Goal: Task Accomplishment & Management: Complete application form

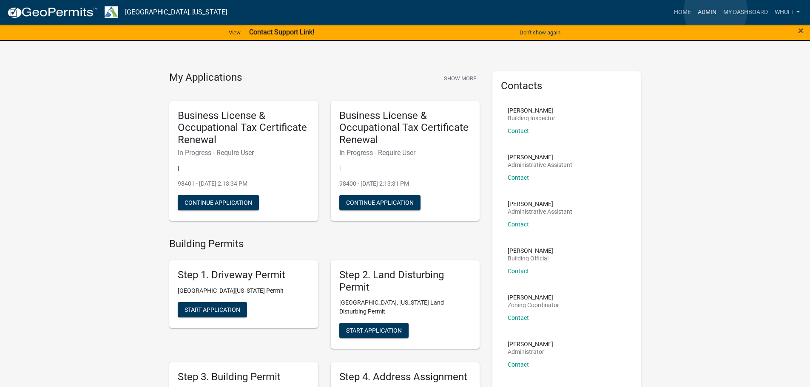
click at [716, 11] on link "Admin" at bounding box center [708, 12] width 26 height 16
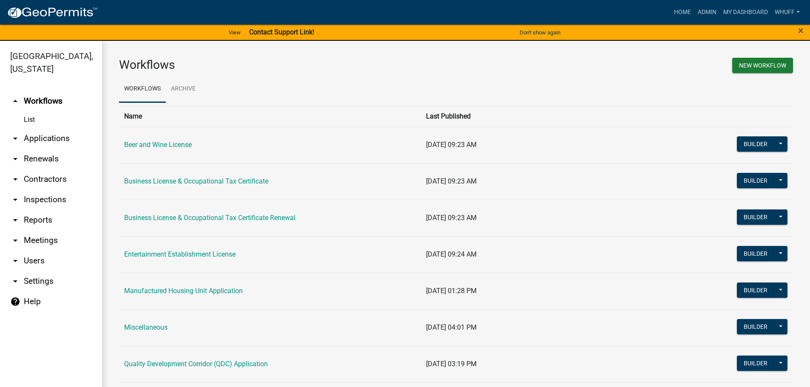
click at [48, 130] on link "arrow_drop_down Applications" at bounding box center [51, 138] width 102 height 20
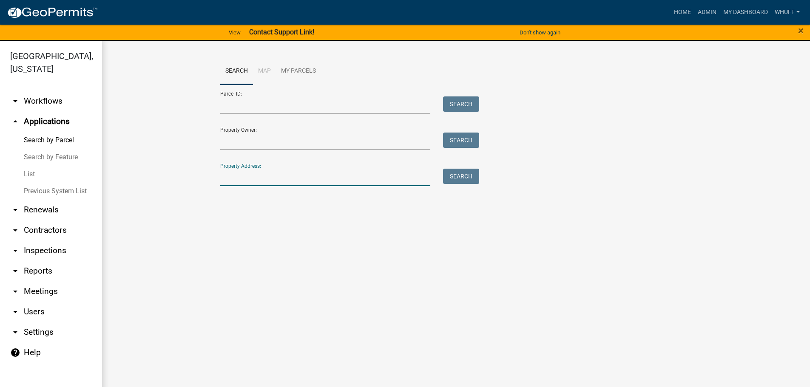
click at [382, 176] on input "Property Address:" at bounding box center [325, 177] width 211 height 17
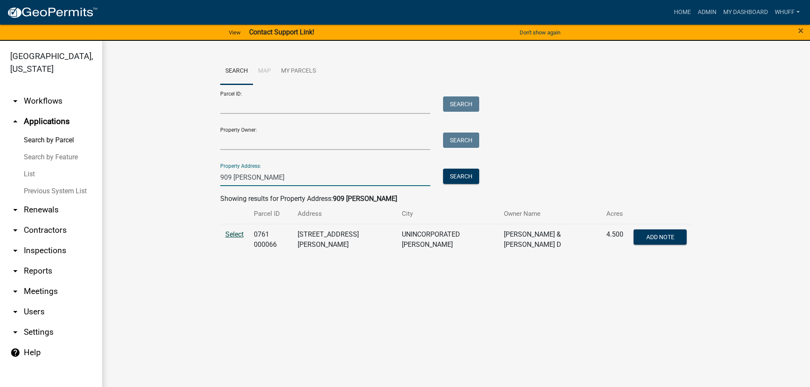
type input "909 [PERSON_NAME]"
click at [233, 235] on span "Select" at bounding box center [234, 235] width 18 height 8
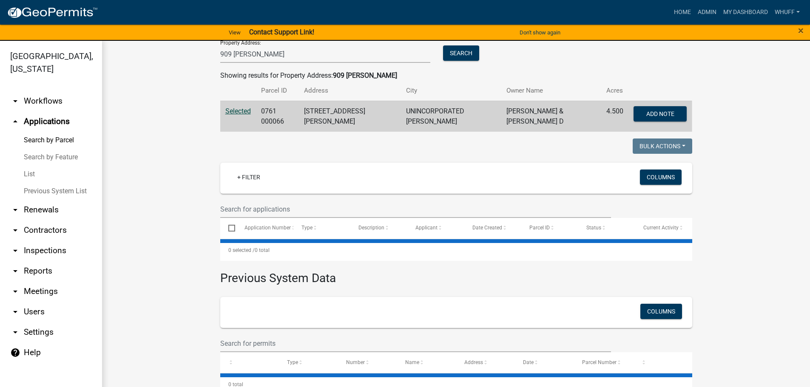
scroll to position [128, 0]
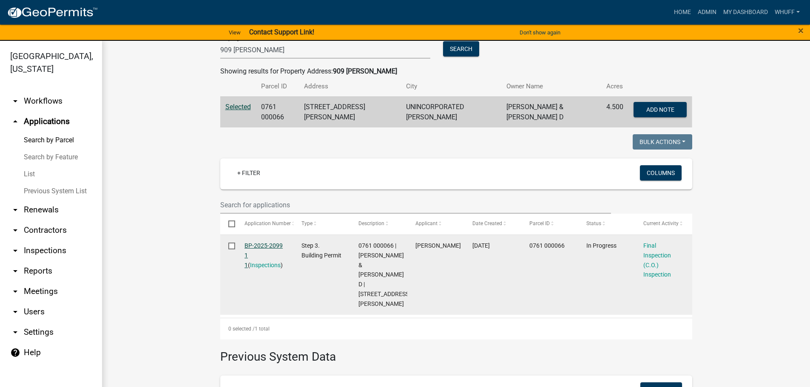
click at [265, 244] on link "BP-2025-2099 1 1" at bounding box center [264, 255] width 38 height 26
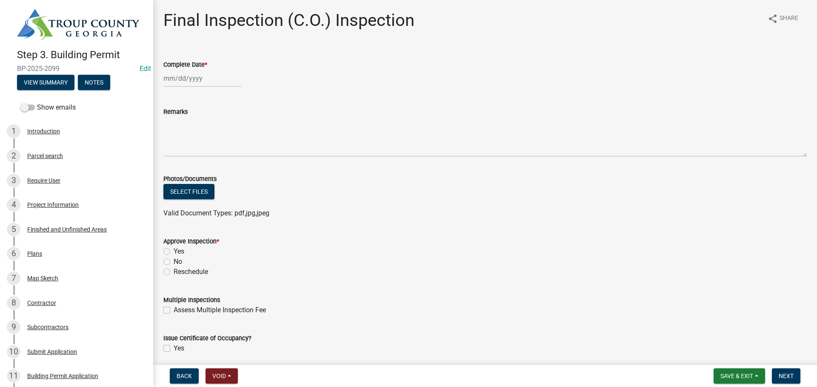
click at [191, 82] on div at bounding box center [202, 78] width 78 height 17
select select "9"
select select "2025"
click at [217, 154] on div "18" at bounding box center [213, 151] width 14 height 14
type input "[DATE]"
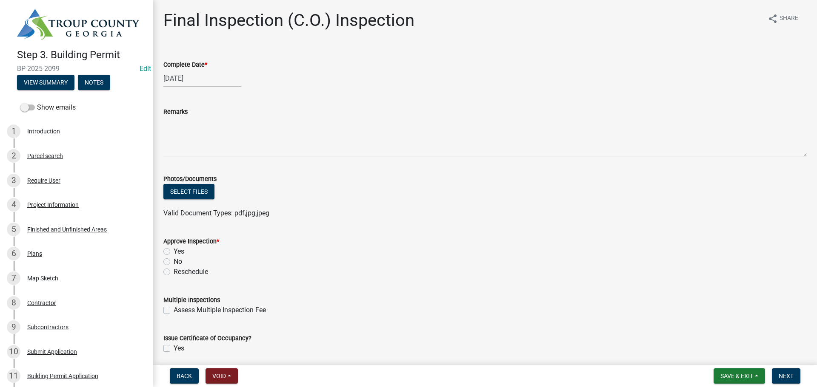
click at [174, 253] on label "Yes" at bounding box center [179, 252] width 11 height 10
click at [174, 252] on input "Yes" at bounding box center [177, 250] width 6 height 6
radio input "true"
drag, startPoint x: 467, startPoint y: 284, endPoint x: 593, endPoint y: 283, distance: 126.3
click at [477, 284] on wm-data-entity-input "Approve Inspection * Yes No Reschedule" at bounding box center [484, 255] width 643 height 59
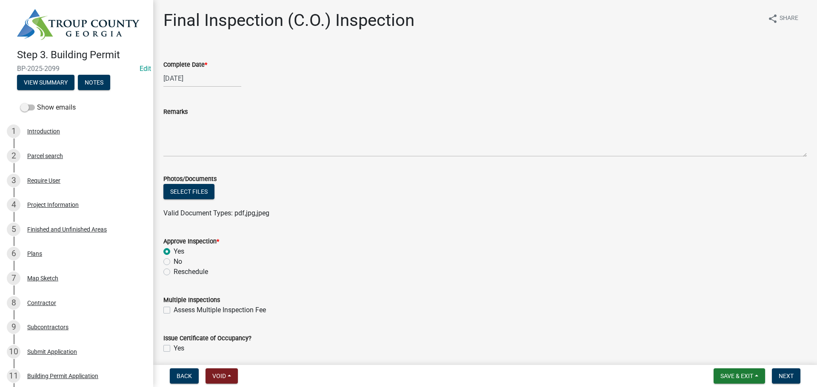
click at [605, 280] on wm-data-entity-input "Approve Inspection * Yes No Reschedule" at bounding box center [484, 255] width 643 height 59
click at [784, 382] on button "Next" at bounding box center [786, 376] width 28 height 15
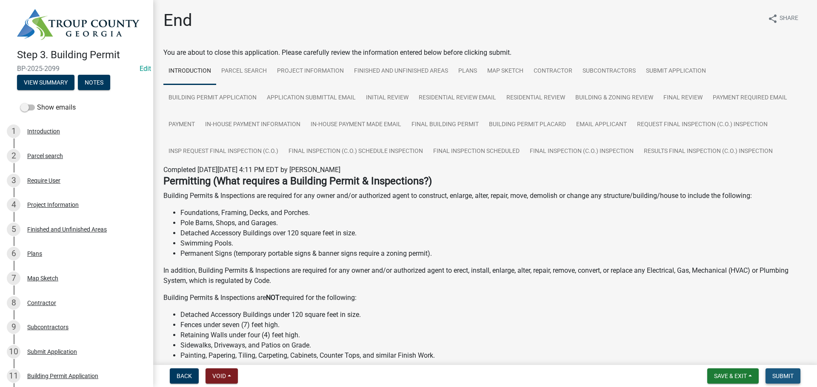
click at [784, 382] on button "Submit" at bounding box center [782, 376] width 35 height 15
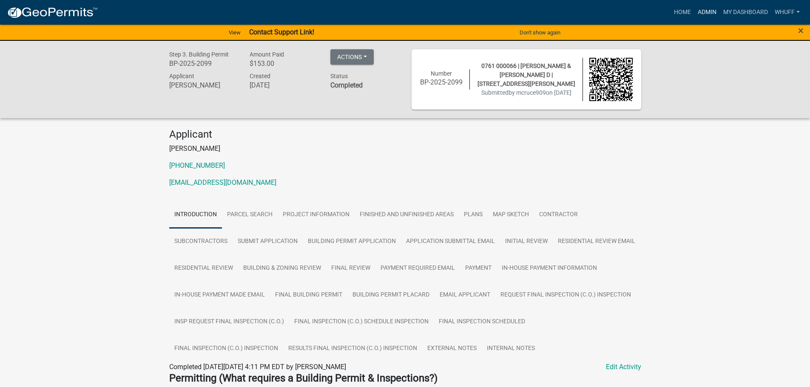
click at [712, 17] on link "Admin" at bounding box center [708, 12] width 26 height 16
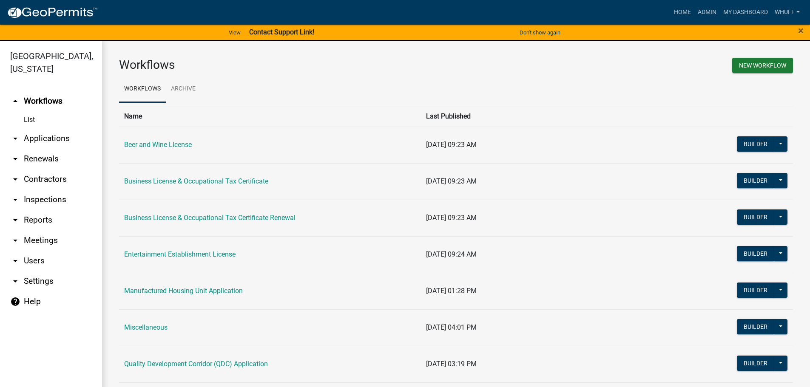
click at [30, 128] on link "arrow_drop_down Applications" at bounding box center [51, 138] width 102 height 20
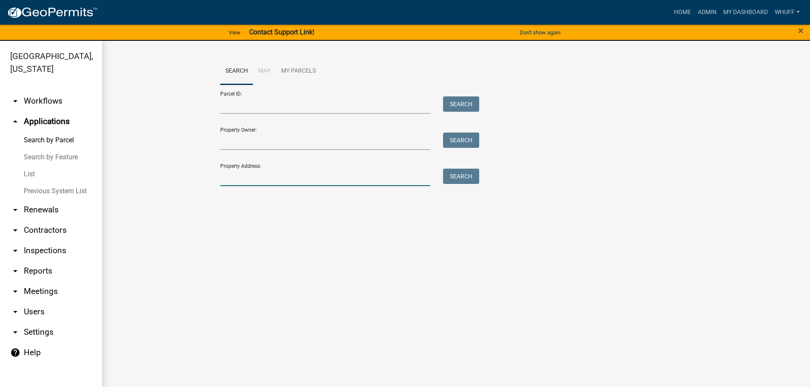
click at [299, 179] on input "Property Address:" at bounding box center [325, 177] width 211 height 17
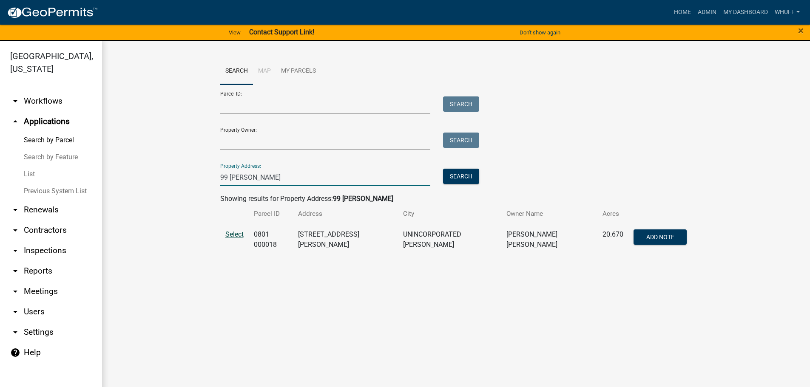
type input "99 [PERSON_NAME]"
click at [231, 232] on span "Select" at bounding box center [234, 235] width 18 height 8
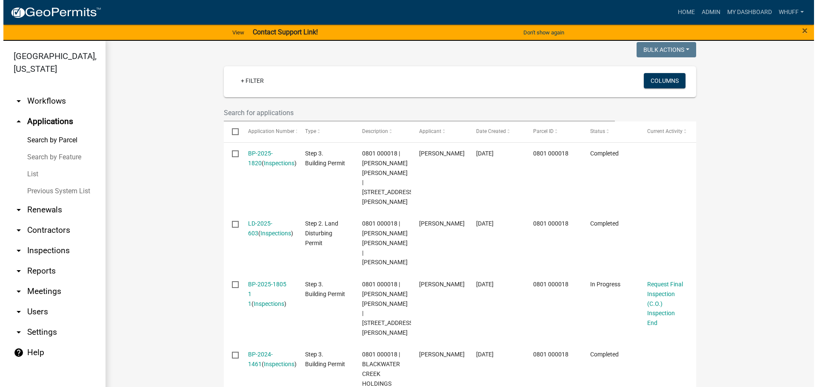
scroll to position [220, 0]
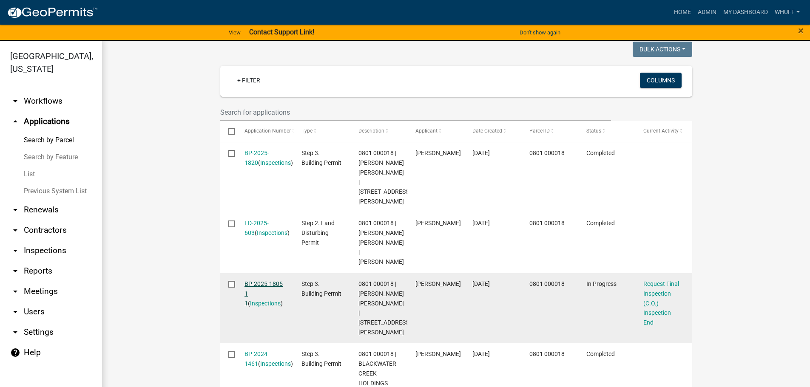
click at [250, 281] on link "BP-2025-1805 1 1" at bounding box center [264, 294] width 38 height 26
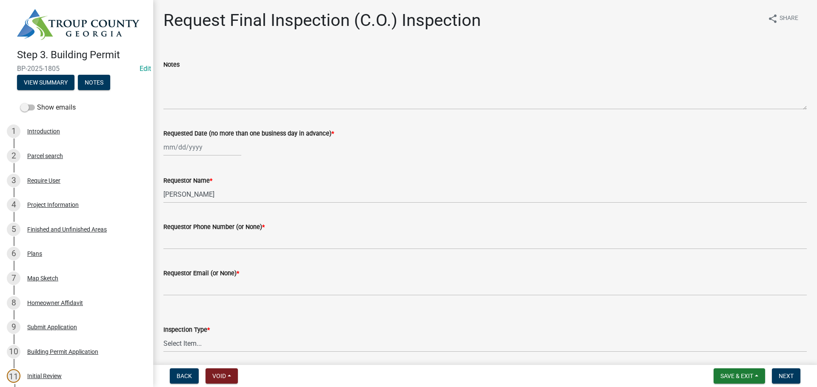
click at [179, 149] on div at bounding box center [202, 147] width 78 height 17
select select "9"
select select "2025"
click at [211, 217] on div "18" at bounding box center [213, 220] width 14 height 14
type input "[DATE]"
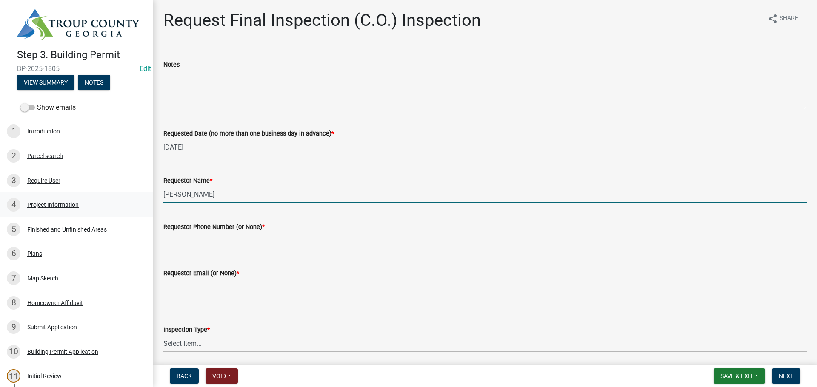
drag, startPoint x: 259, startPoint y: 189, endPoint x: 0, endPoint y: 207, distance: 259.3
click at [0, 207] on div "Step 3. Building Permit BP-2025-1805 Edit View Summary Notes Show emails 1 Intr…" at bounding box center [408, 193] width 817 height 387
type input "Principle Construction"
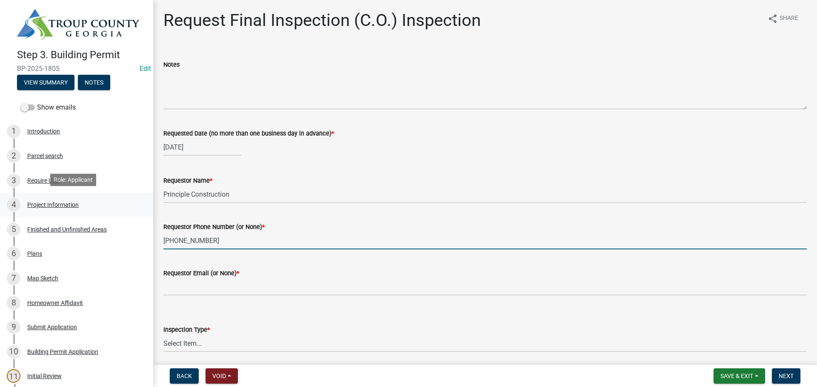
type input "[PHONE_NUMBER]"
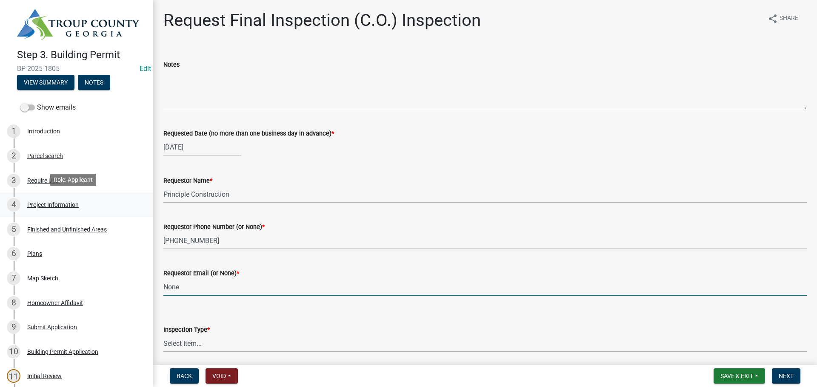
type input "None"
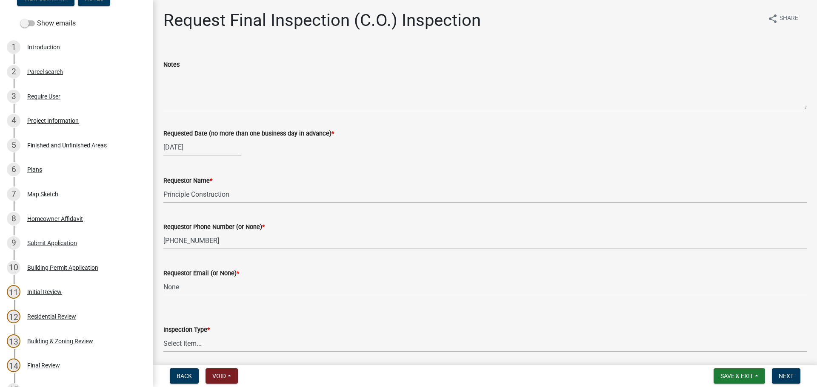
scroll to position [85, 0]
click at [210, 343] on select "Select Item... Final Inspection (C.O.)" at bounding box center [484, 343] width 643 height 17
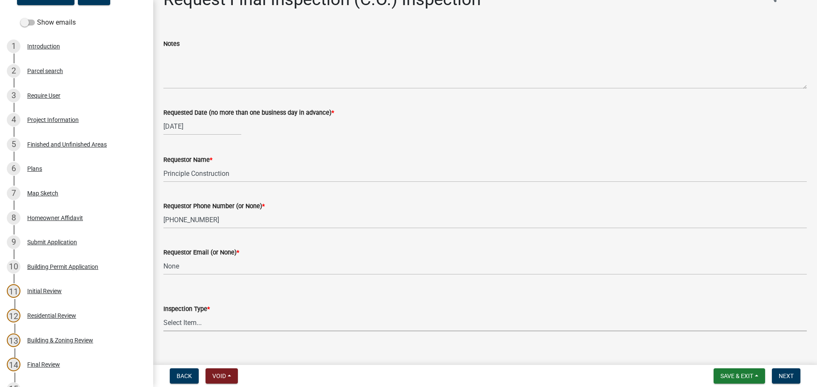
scroll to position [31, 0]
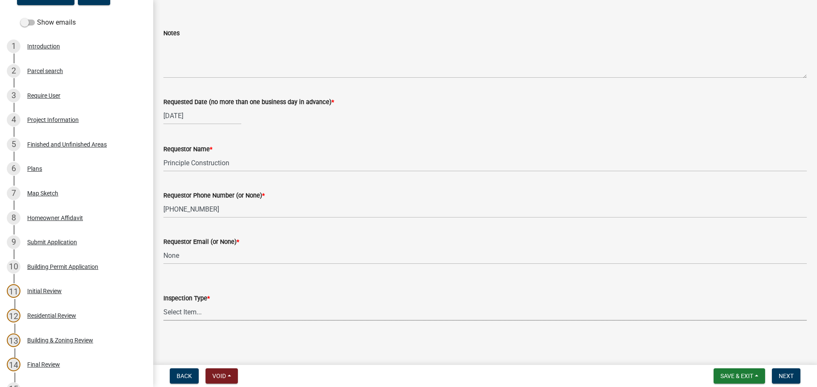
click at [237, 310] on select "Select Item... Final Inspection (C.O.)" at bounding box center [484, 312] width 643 height 17
click at [163, 304] on select "Select Item... Final Inspection (C.O.)" at bounding box center [484, 312] width 643 height 17
select select "6c928486-1faa-4d04-9598-905eebfdff84"
drag, startPoint x: 322, startPoint y: 365, endPoint x: 496, endPoint y: 328, distance: 178.2
click at [331, 364] on div "Step 3. Building Permit BP-2025-1805 Edit View Summary Notes Show emails 1 Intr…" at bounding box center [408, 193] width 817 height 387
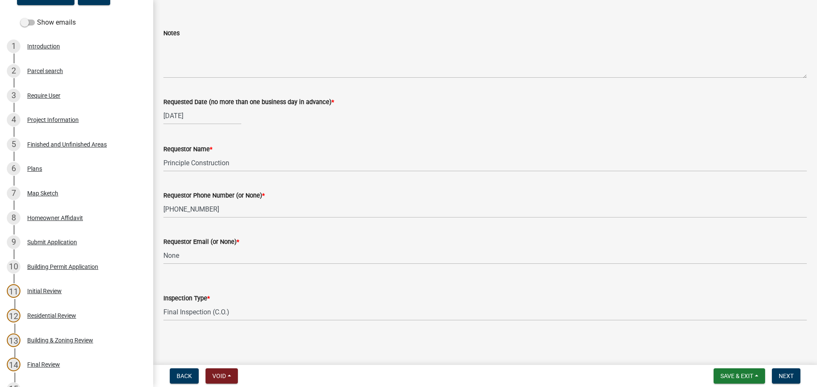
drag, startPoint x: 496, startPoint y: 328, endPoint x: 802, endPoint y: 373, distance: 309.1
click at [500, 329] on div "Request Final Inspection (C.O.) Inspection share Share Notes Requested Date (no…" at bounding box center [485, 158] width 656 height 358
click at [786, 376] on span "Next" at bounding box center [785, 376] width 15 height 7
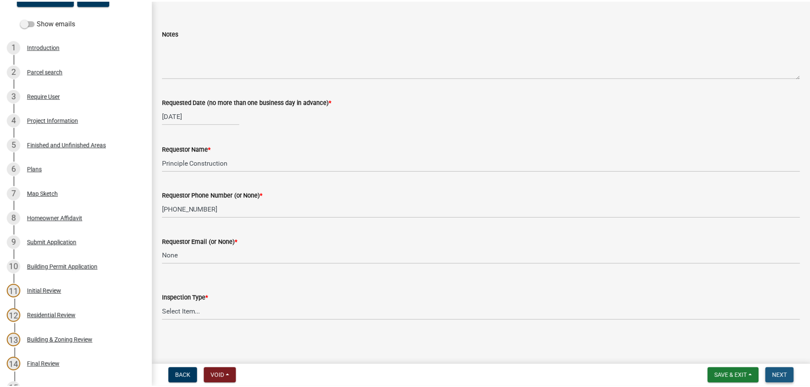
scroll to position [0, 0]
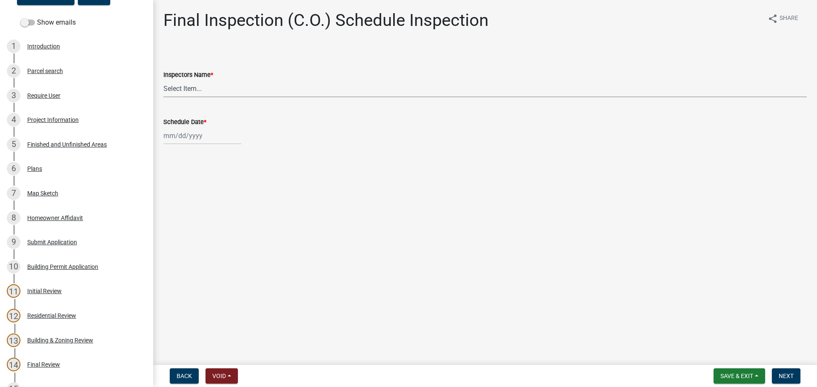
click at [203, 88] on select "Select Item... [PERSON_NAME] ([PERSON_NAME]) drichardson ([PERSON_NAME]) knorre…" at bounding box center [484, 88] width 643 height 17
click at [387, 55] on div "Inspectors Name * Select Item... [PERSON_NAME] ([PERSON_NAME]) drichardson ([PE…" at bounding box center [484, 73] width 643 height 50
click at [746, 376] on span "Save & Exit" at bounding box center [736, 376] width 33 height 7
click at [726, 354] on button "Save & Exit" at bounding box center [731, 354] width 68 height 20
